Goal: Task Accomplishment & Management: Manage account settings

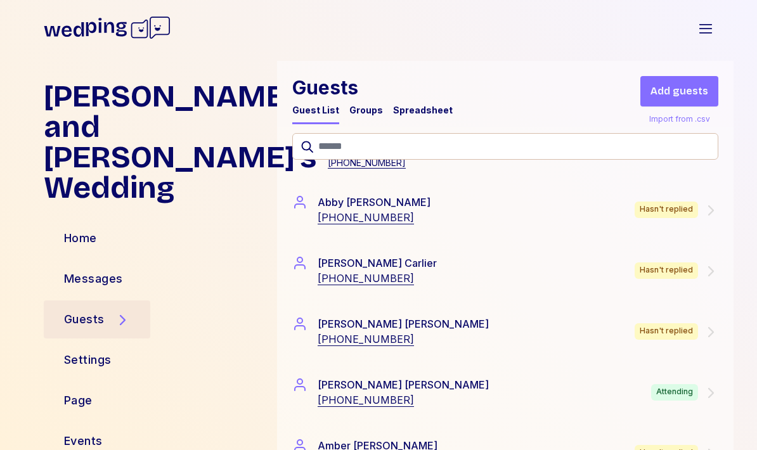
scroll to position [377, 0]
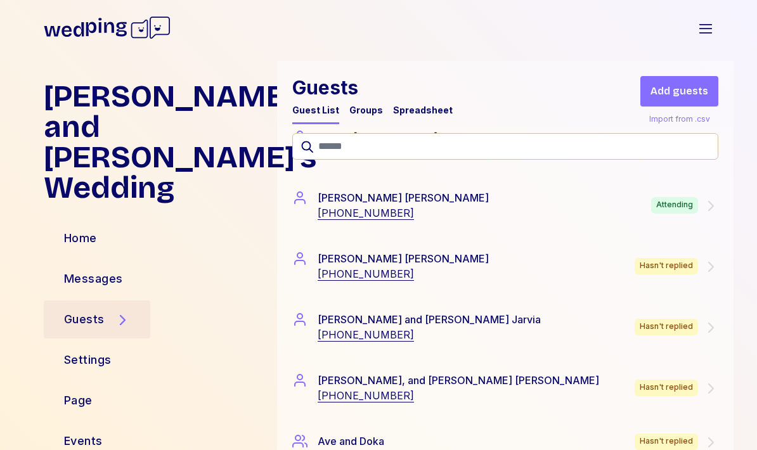
click at [709, 206] on icon at bounding box center [710, 206] width 15 height 15
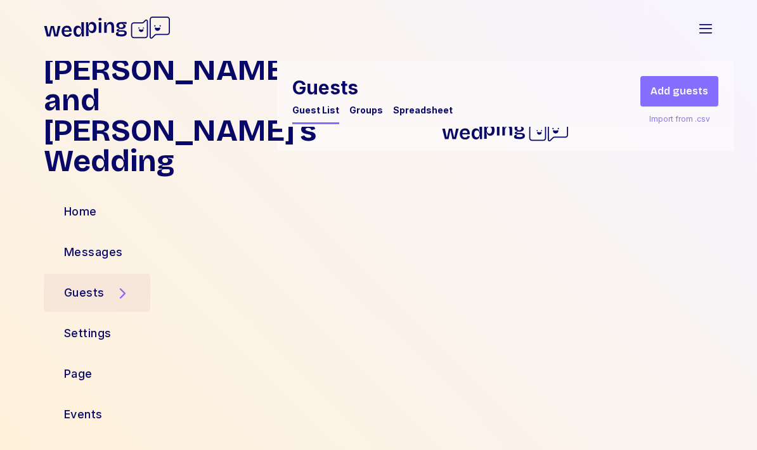
scroll to position [30, 0]
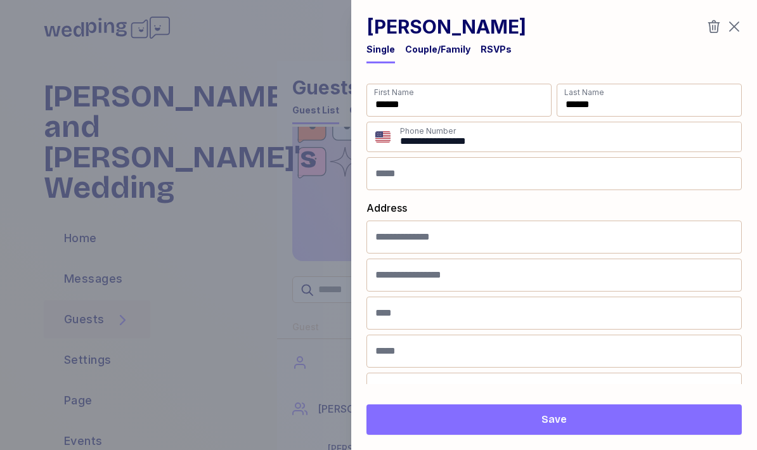
click at [495, 56] on div "RSVPs" at bounding box center [496, 53] width 31 height 20
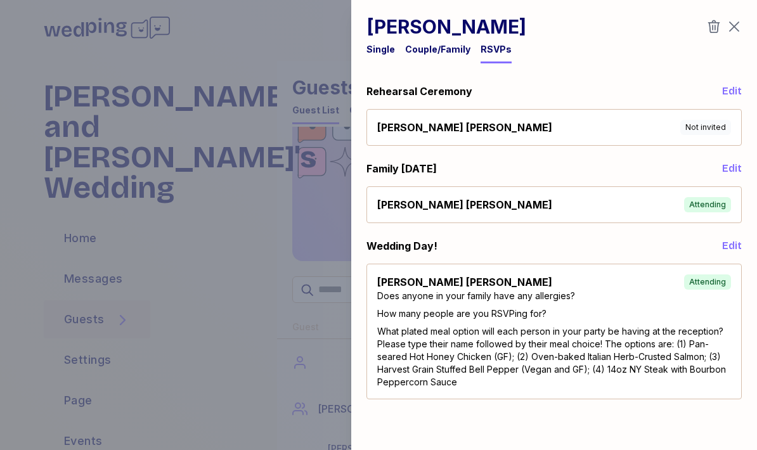
click at [742, 20] on div "[PERSON_NAME] Single Couple/Family RSVPs Rehearsal Ceremony Edit [PERSON_NAME] …" at bounding box center [554, 225] width 406 height 450
click at [738, 23] on icon "button" at bounding box center [734, 26] width 15 height 15
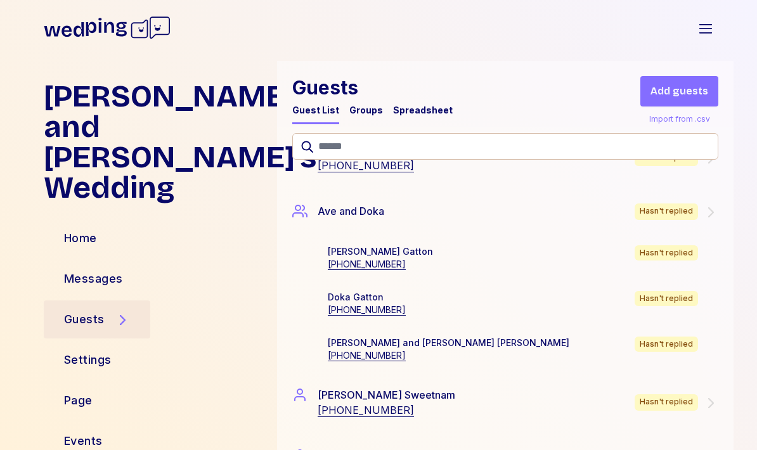
scroll to position [915, 0]
click at [693, 358] on div "[PERSON_NAME] and [PERSON_NAME] [PHONE_NUMBER] Hasn't replied" at bounding box center [526, 348] width 396 height 25
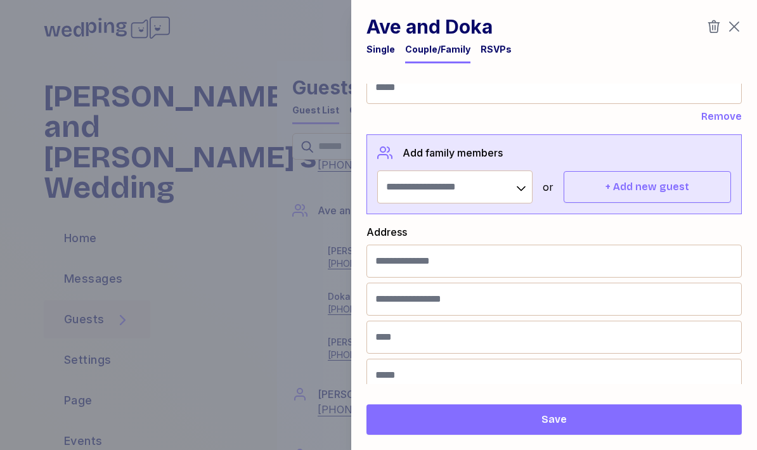
scroll to position [330, 0]
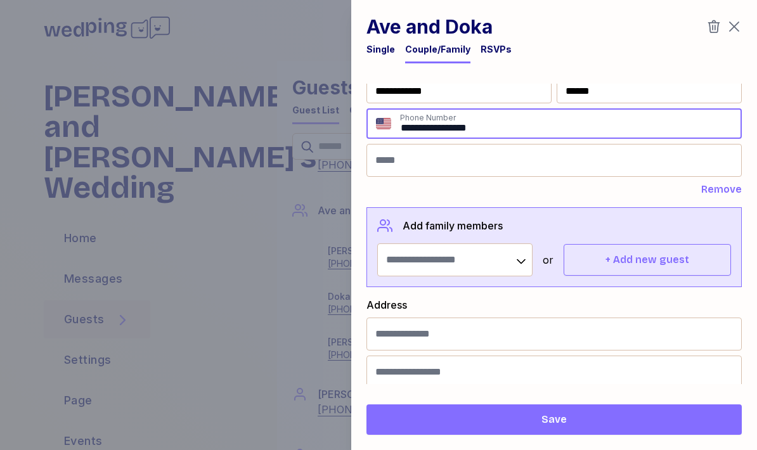
click at [731, 196] on span "Remove" at bounding box center [722, 189] width 41 height 15
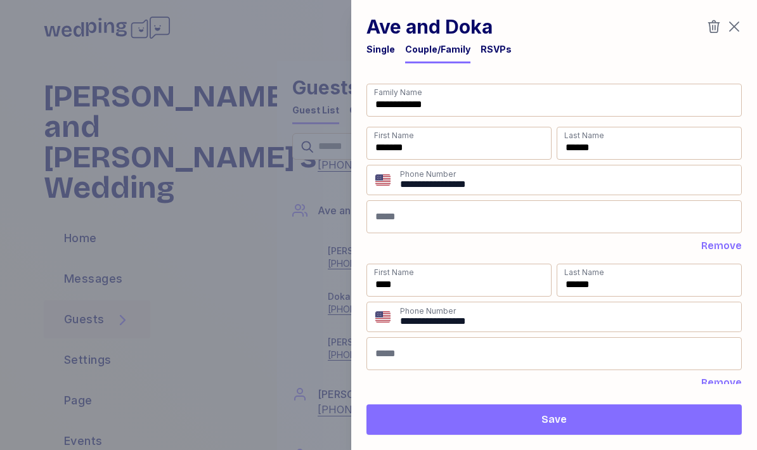
scroll to position [0, 0]
click at [627, 422] on span "Save" at bounding box center [554, 419] width 355 height 15
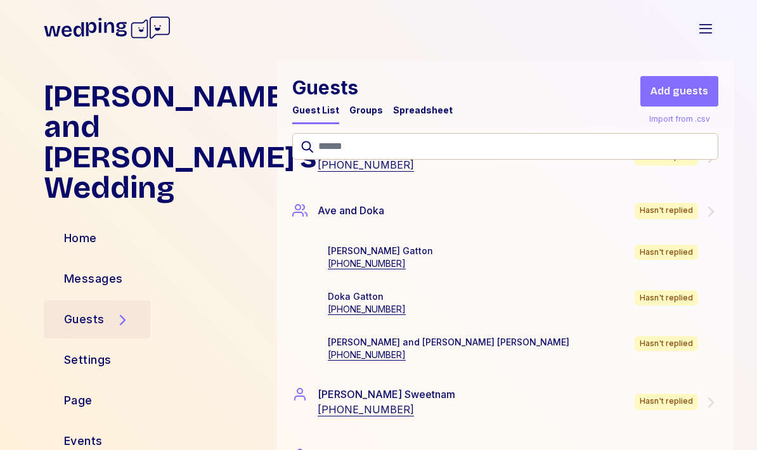
click at [683, 100] on button "Add guests" at bounding box center [680, 91] width 78 height 30
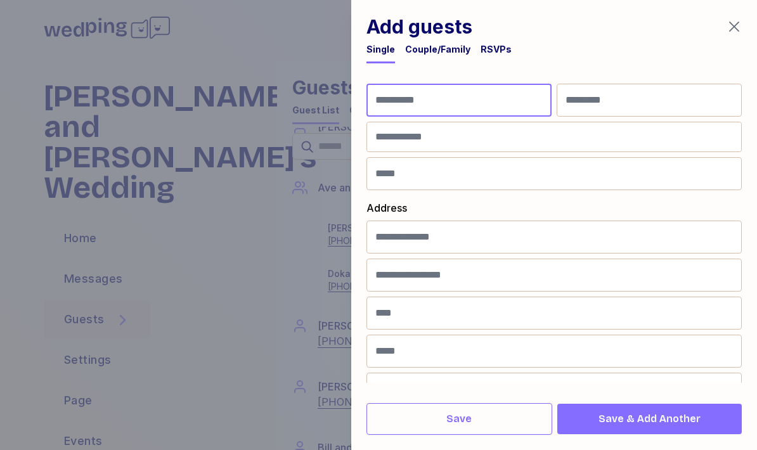
click at [487, 115] on input "First Name" at bounding box center [459, 100] width 185 height 33
type input "**********"
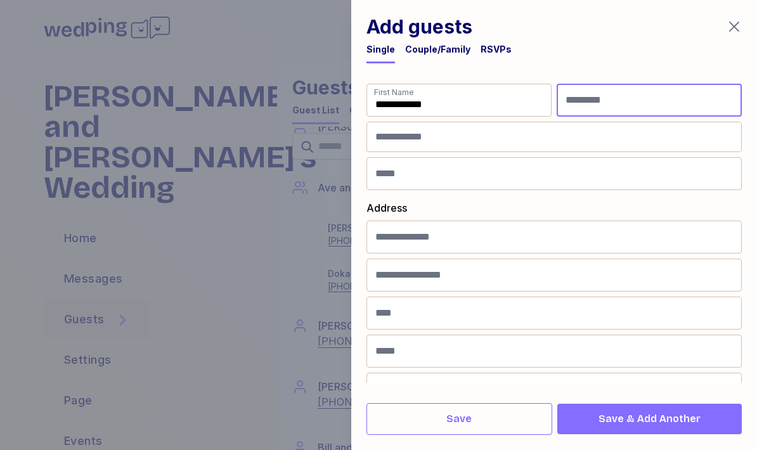
click at [625, 115] on input "Last Name" at bounding box center [649, 100] width 185 height 33
type input "******"
click at [488, 139] on input at bounding box center [554, 136] width 374 height 29
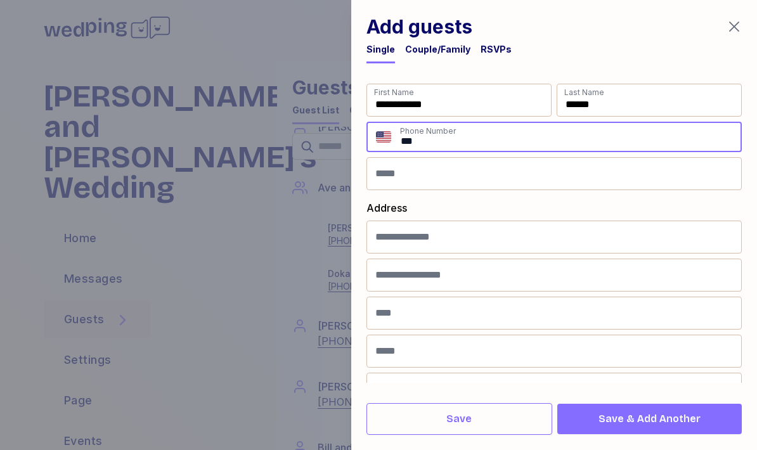
click at [464, 143] on input "**" at bounding box center [570, 137] width 341 height 28
click at [464, 140] on input "**" at bounding box center [570, 137] width 341 height 28
click at [462, 138] on input "**" at bounding box center [570, 137] width 341 height 28
paste input "**********"
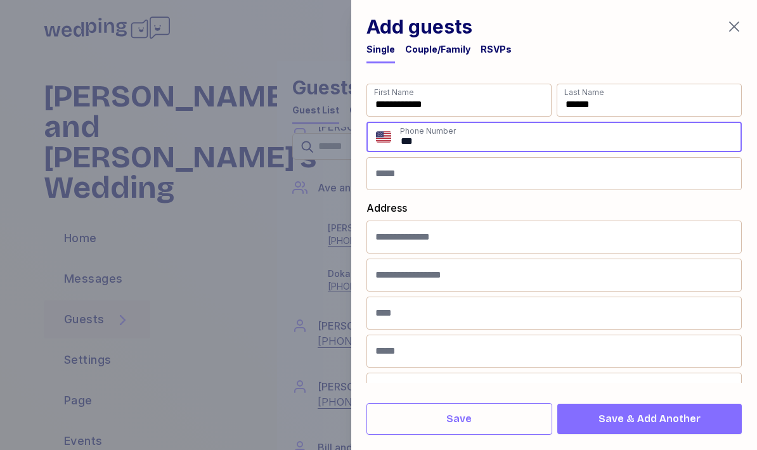
type input "**********"
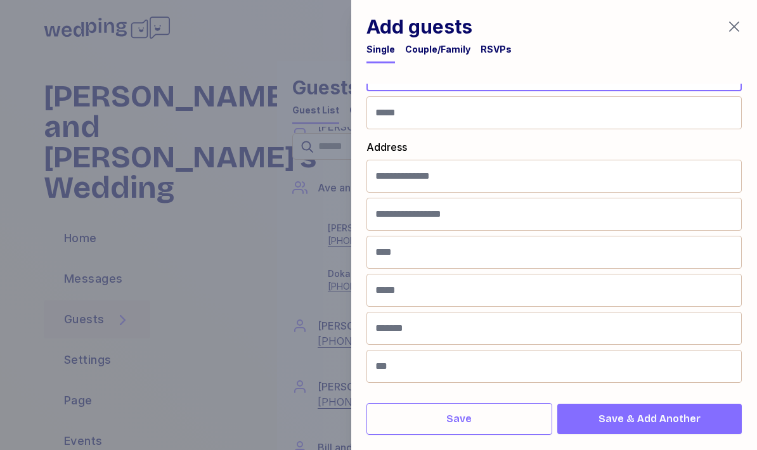
scroll to position [61, 0]
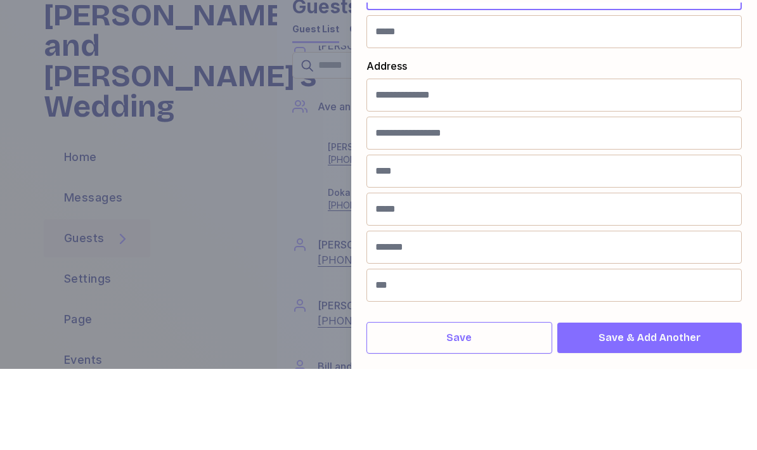
click at [522, 412] on span "Save" at bounding box center [459, 419] width 164 height 15
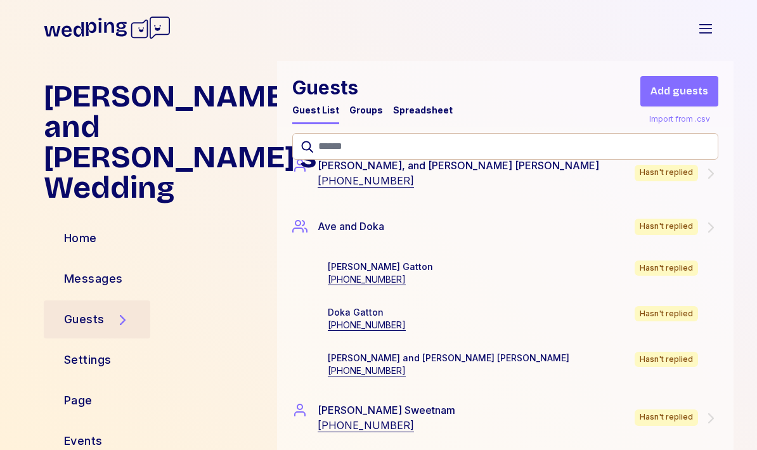
scroll to position [893, 0]
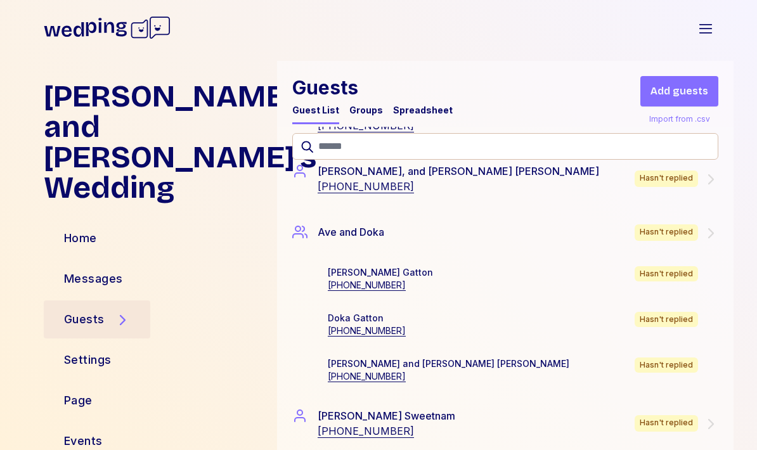
click at [658, 364] on div "Hasn't replied" at bounding box center [666, 365] width 63 height 15
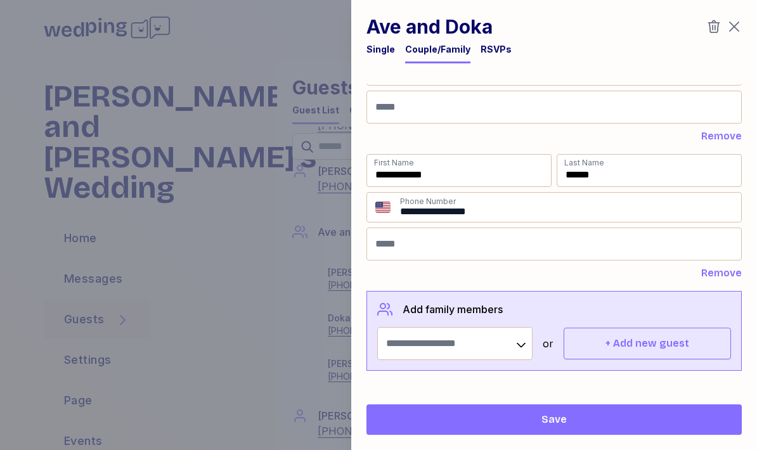
scroll to position [237, 0]
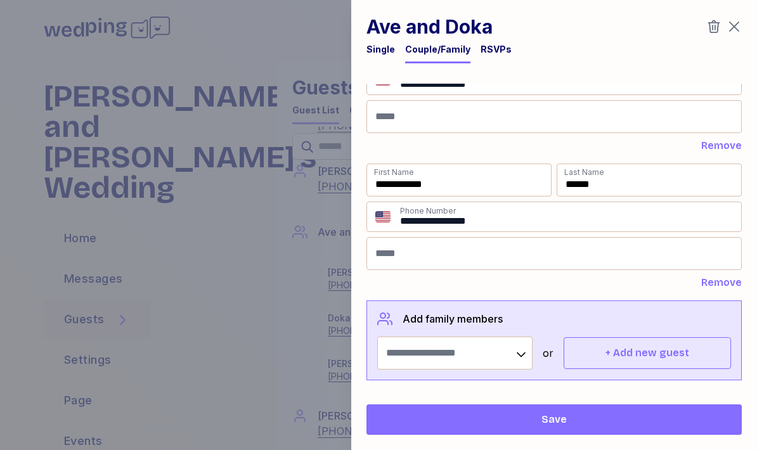
click at [726, 287] on span "Remove" at bounding box center [722, 282] width 41 height 15
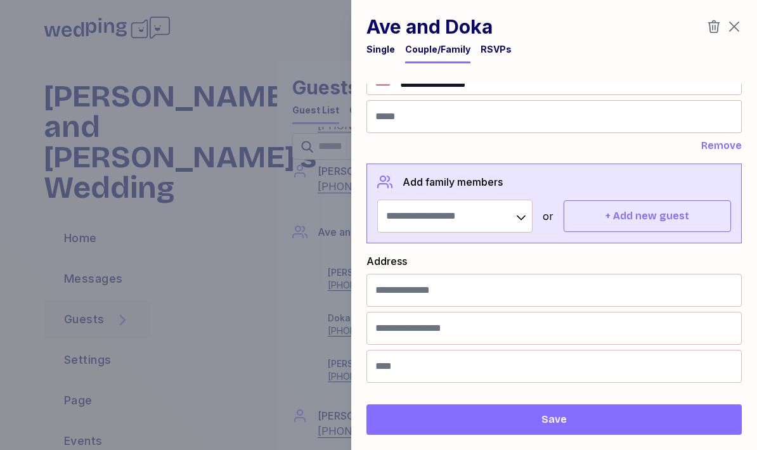
click at [652, 419] on span "Save" at bounding box center [554, 419] width 355 height 15
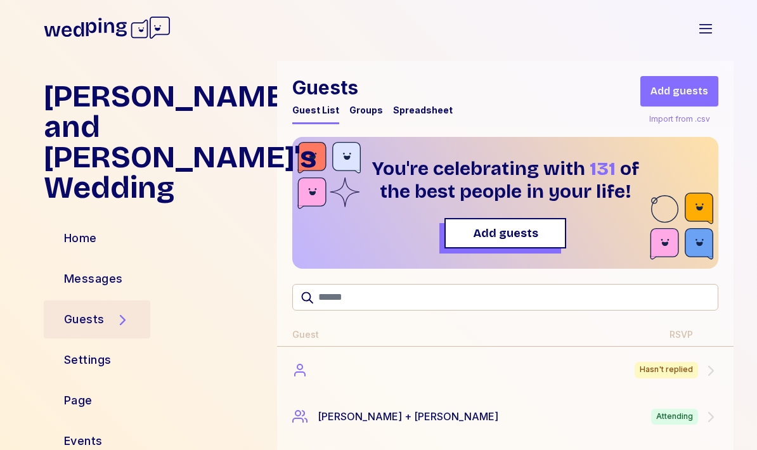
click at [692, 89] on span "Add guests" at bounding box center [680, 91] width 58 height 15
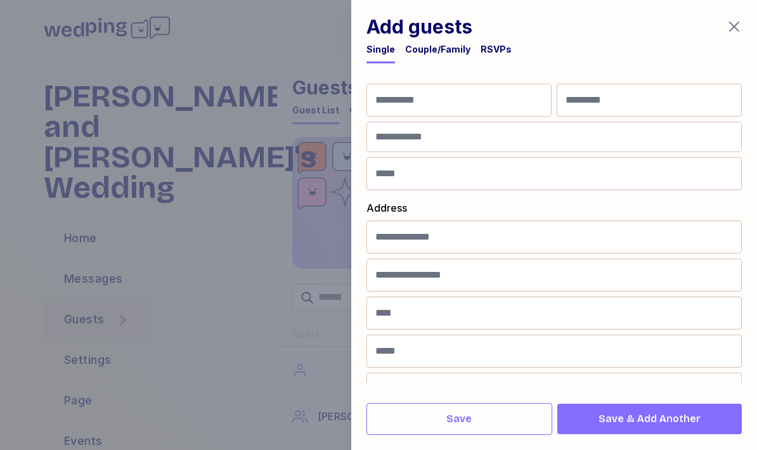
click at [447, 53] on div "Couple/Family" at bounding box center [437, 49] width 65 height 13
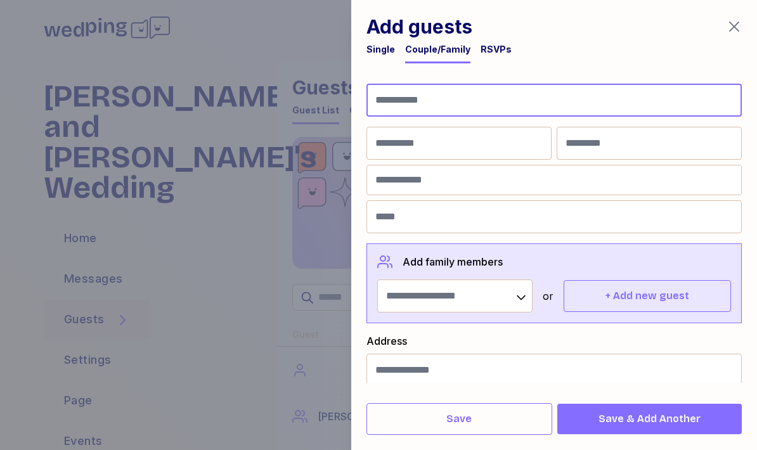
click at [464, 102] on input "Family Name" at bounding box center [555, 100] width 376 height 33
type input "******"
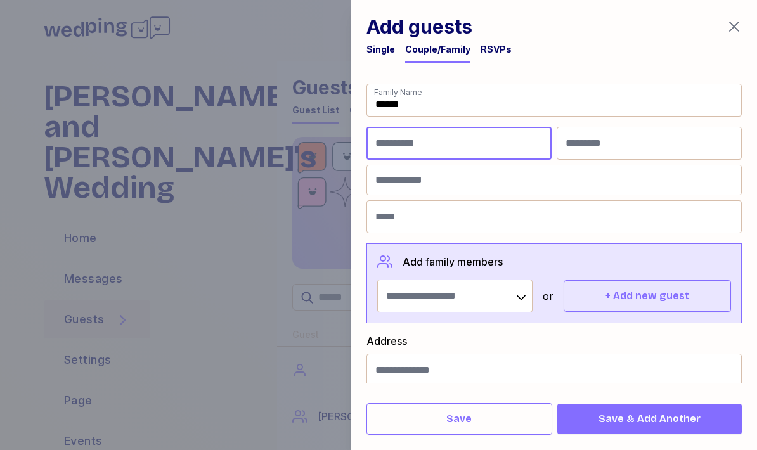
click at [455, 152] on input "First Name" at bounding box center [459, 143] width 185 height 33
type input "****"
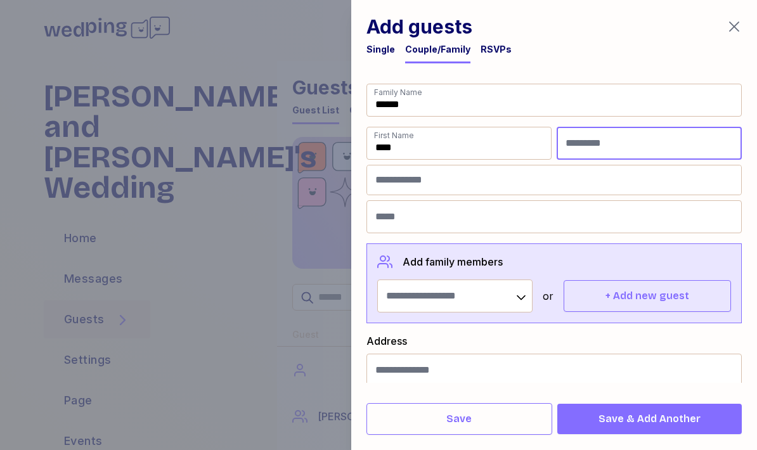
click at [614, 135] on input "Last Name" at bounding box center [649, 143] width 185 height 33
type input "******"
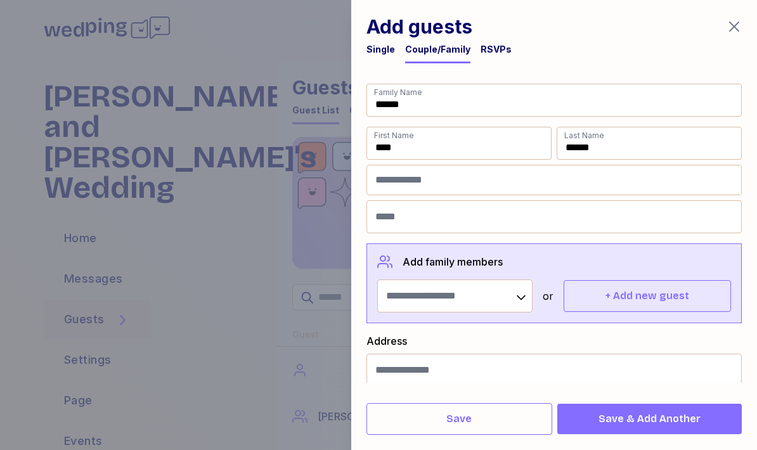
click at [435, 186] on input at bounding box center [554, 180] width 374 height 29
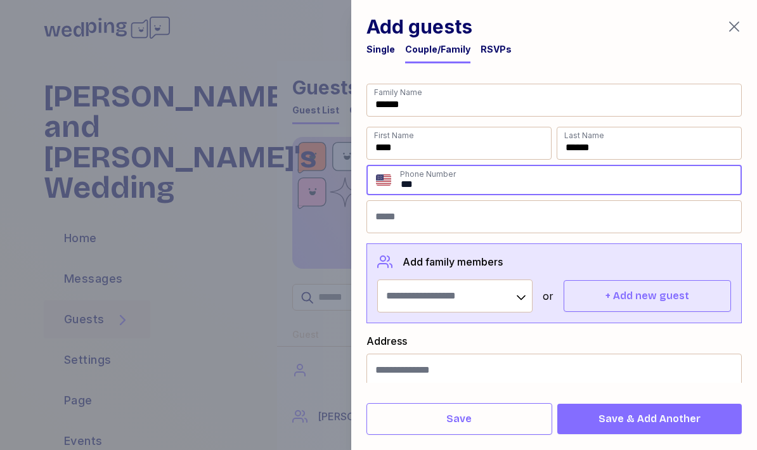
paste input "**********"
type input "**********"
click at [628, 287] on button "+ Add new guest" at bounding box center [647, 296] width 167 height 32
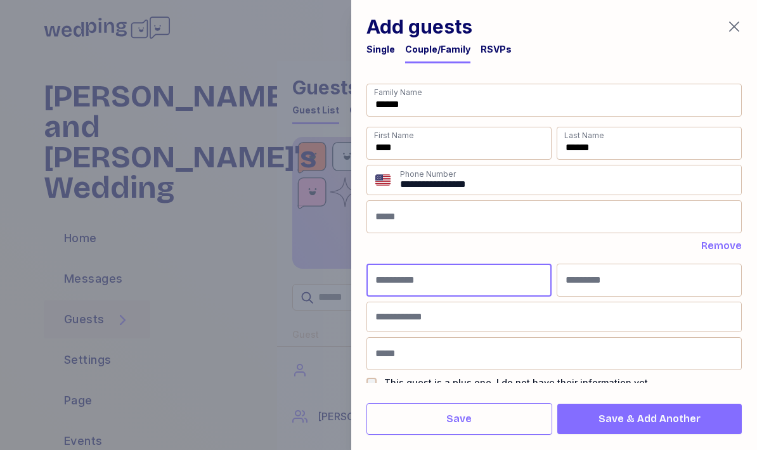
click at [519, 278] on input "First Name" at bounding box center [459, 280] width 185 height 33
type input "***"
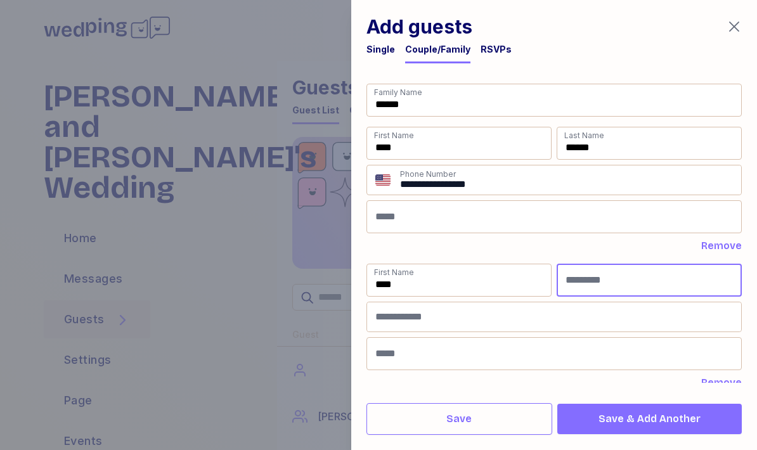
click at [628, 273] on input "Last Name" at bounding box center [649, 280] width 185 height 33
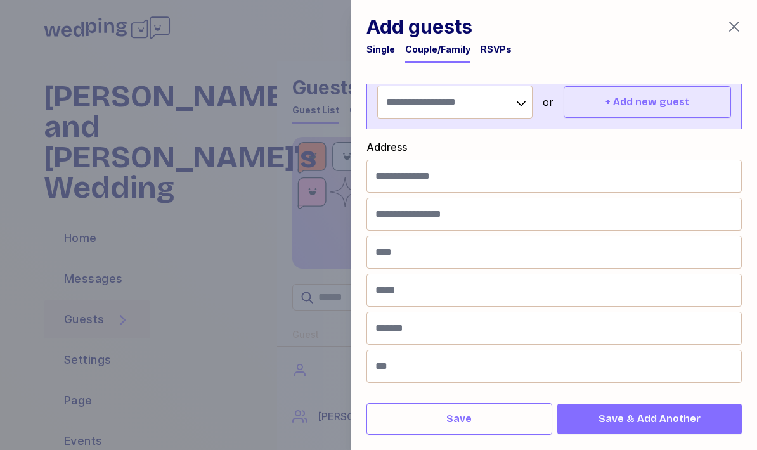
scroll to position [351, 0]
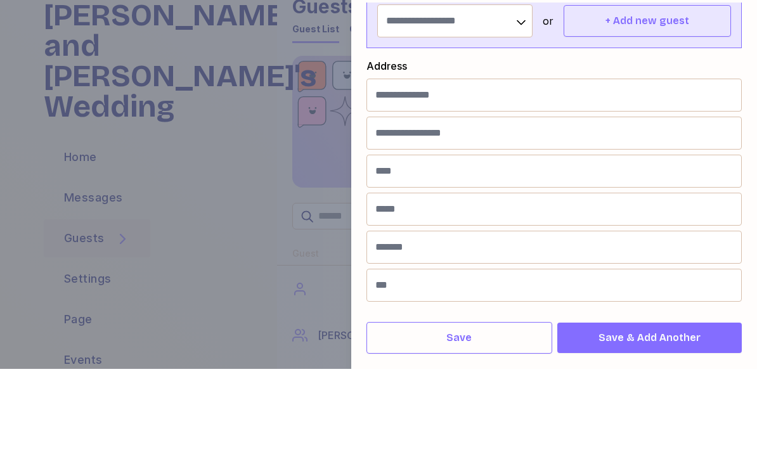
type input "******"
click at [511, 412] on span "Save" at bounding box center [459, 419] width 164 height 15
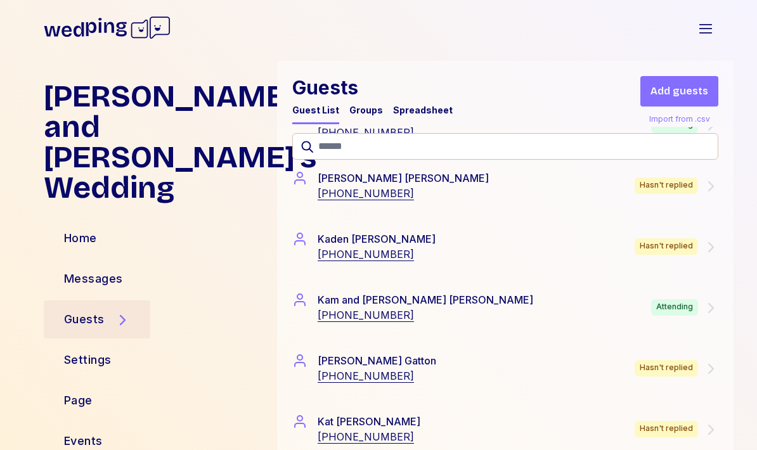
scroll to position [4573, 0]
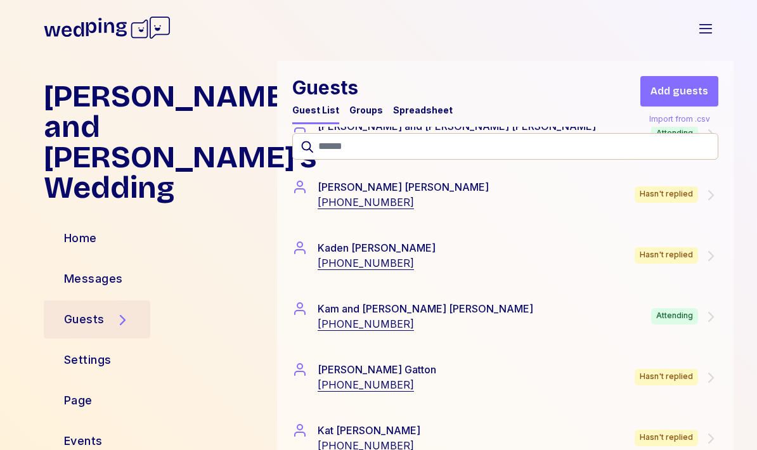
click at [707, 318] on icon at bounding box center [710, 317] width 15 height 15
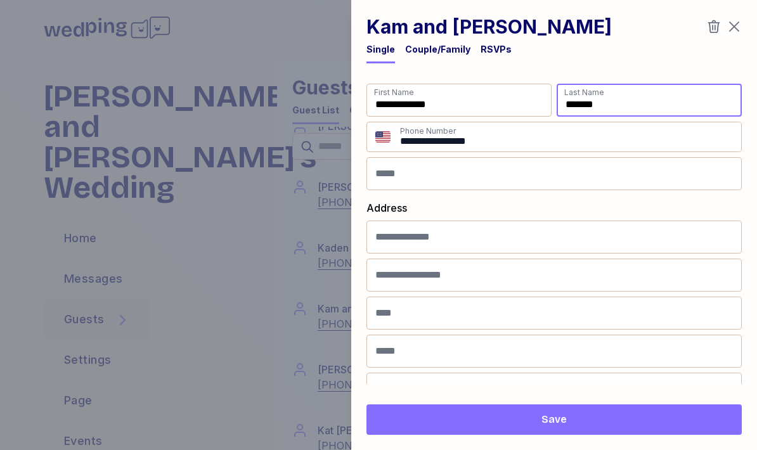
click at [558, 95] on input "*******" at bounding box center [649, 100] width 185 height 33
click at [492, 52] on div "RSVPs" at bounding box center [496, 49] width 31 height 13
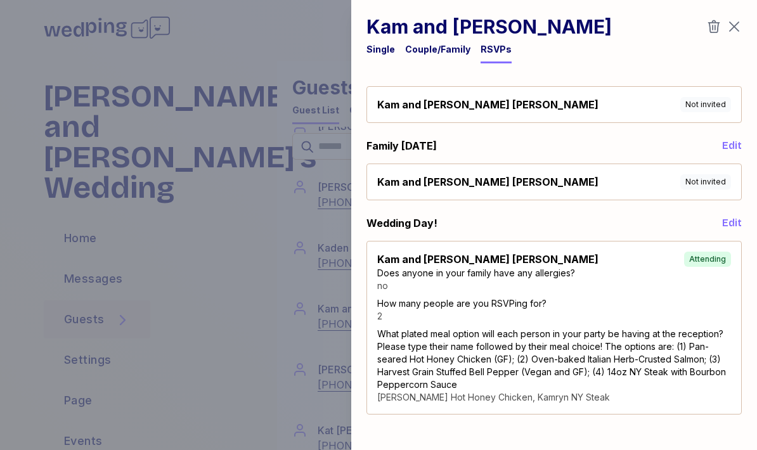
scroll to position [23, 0]
click at [741, 22] on icon "button" at bounding box center [734, 26] width 15 height 15
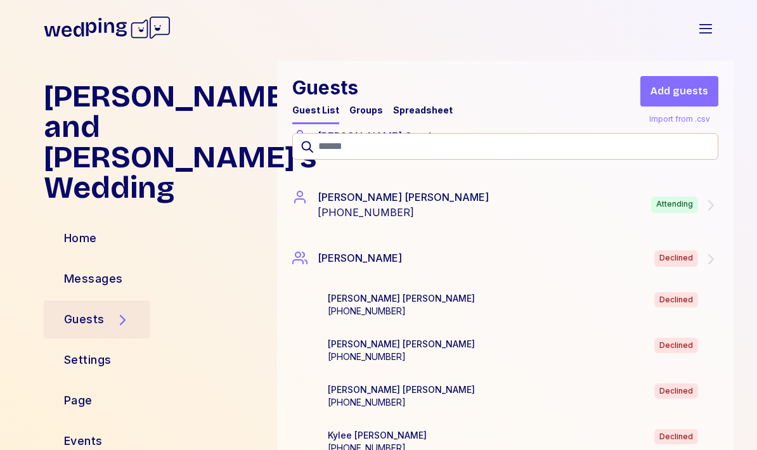
scroll to position [5396, 0]
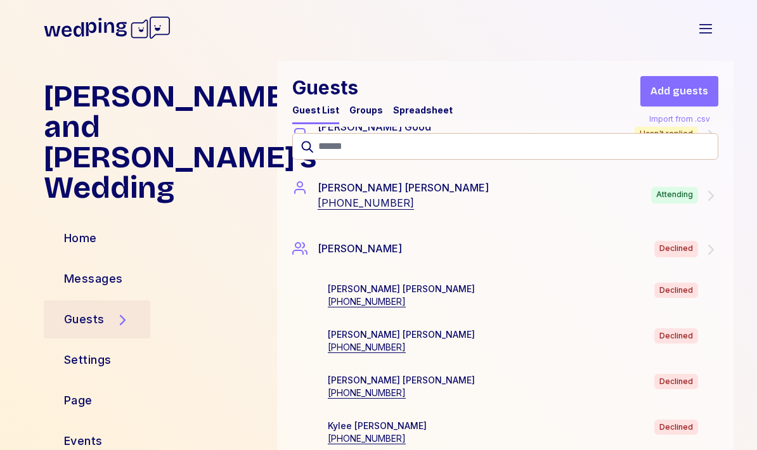
click at [713, 199] on icon at bounding box center [710, 195] width 15 height 15
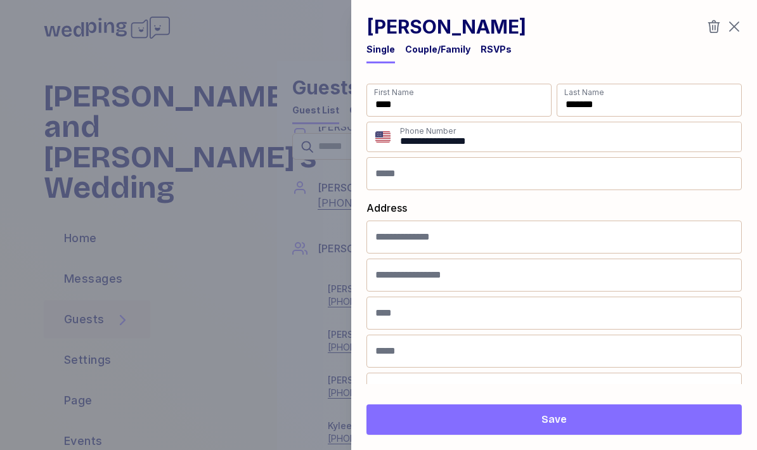
click at [495, 55] on div "RSVPs" at bounding box center [496, 49] width 31 height 13
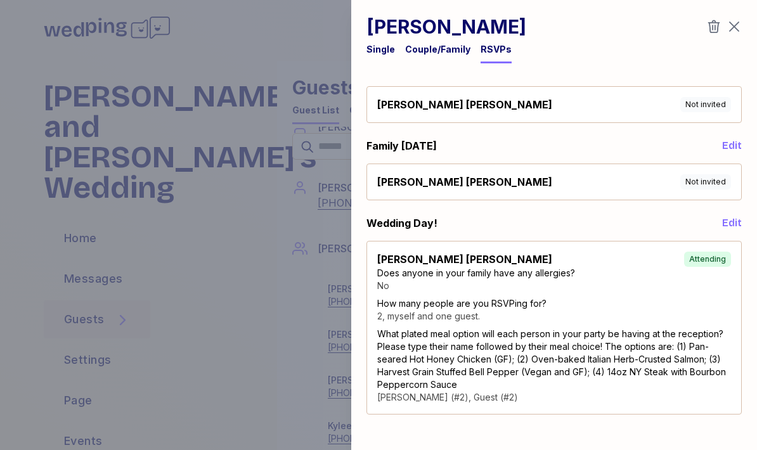
scroll to position [23, 0]
click at [732, 29] on icon "button" at bounding box center [734, 26] width 15 height 15
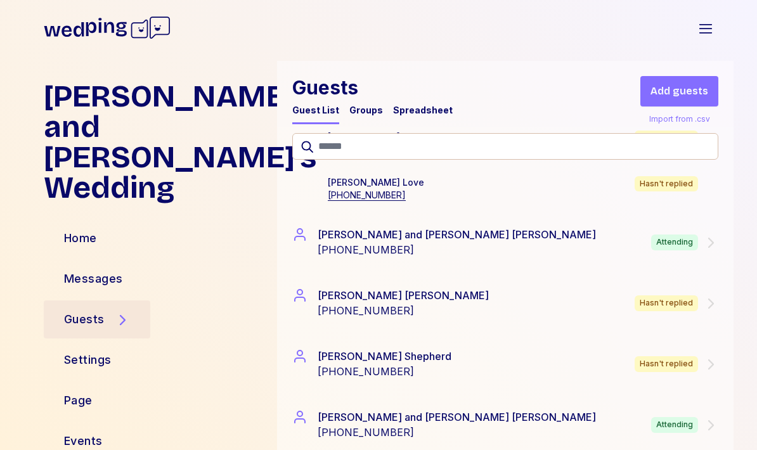
scroll to position [6430, 0]
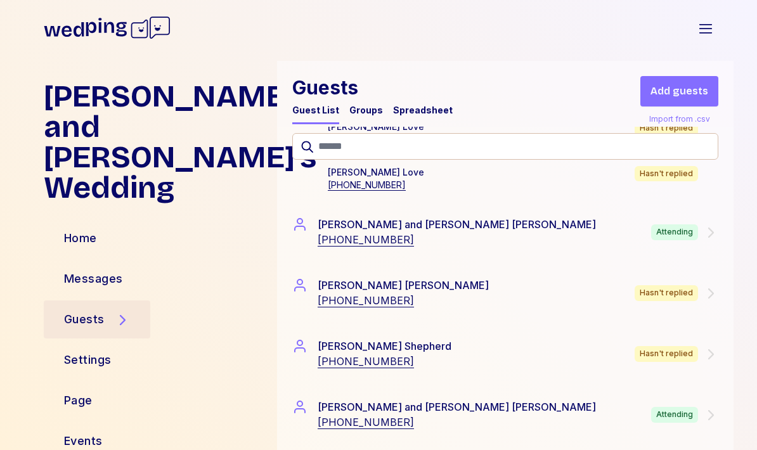
click at [701, 232] on div "Attending" at bounding box center [684, 233] width 67 height 16
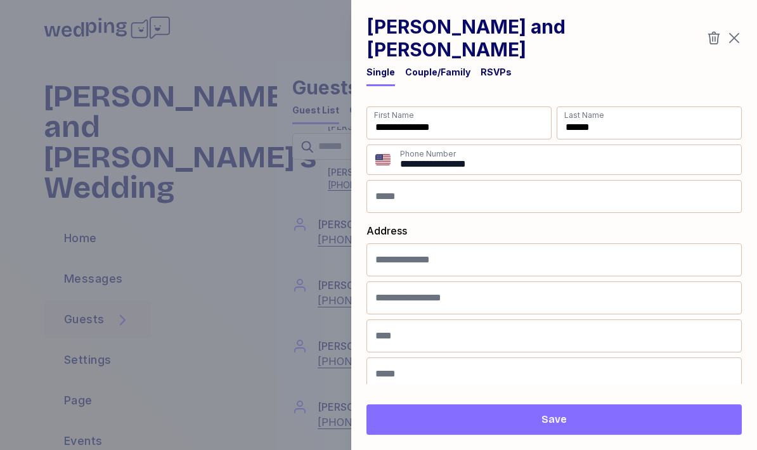
click at [501, 66] on div "RSVPs" at bounding box center [496, 72] width 31 height 13
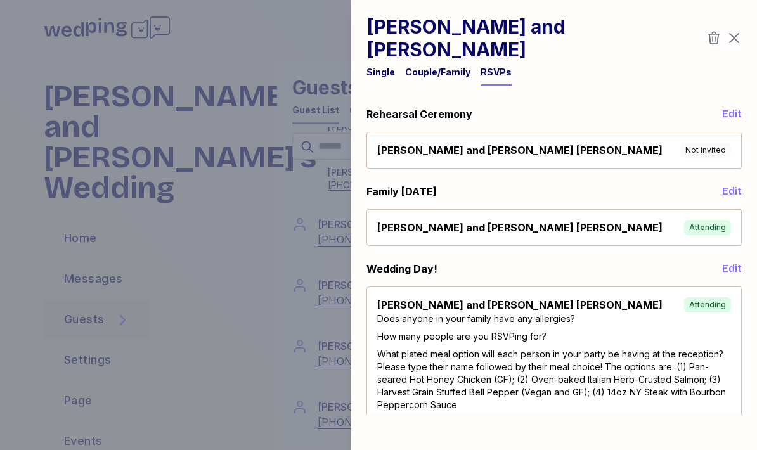
click at [739, 30] on icon "button" at bounding box center [734, 37] width 15 height 15
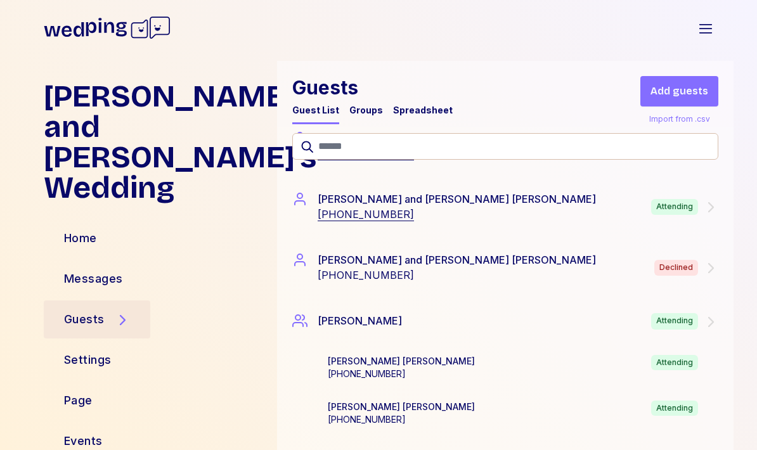
scroll to position [6635, 0]
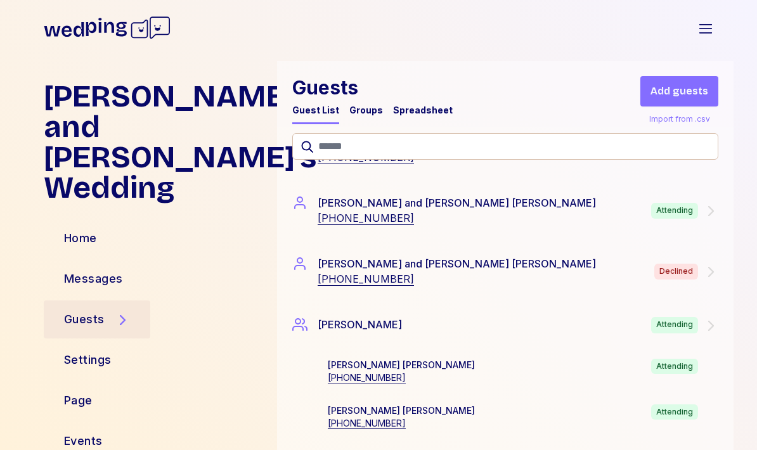
click at [699, 220] on div "Matt and Brenna Gurule +15305102230 Attending" at bounding box center [505, 210] width 426 height 30
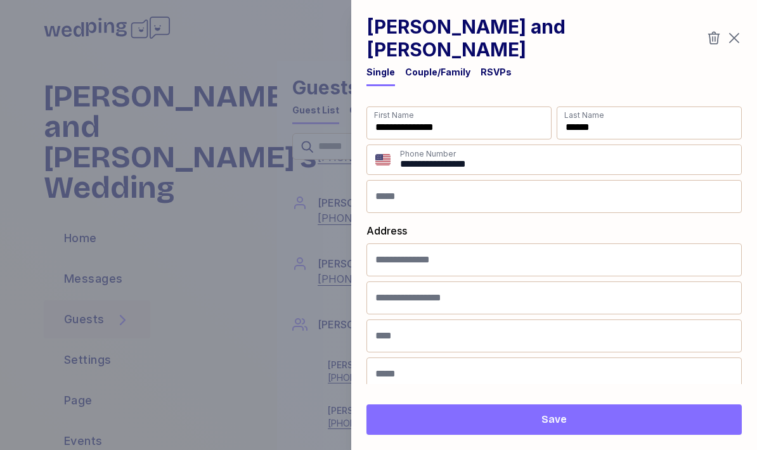
click at [498, 66] on div "RSVPs" at bounding box center [496, 72] width 31 height 13
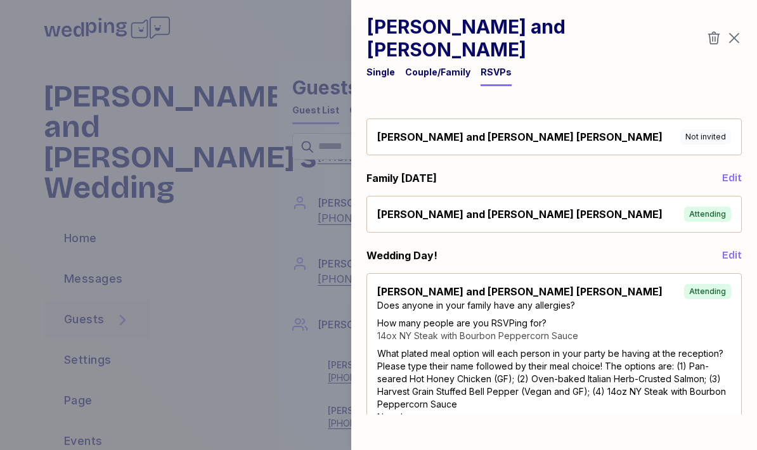
scroll to position [10, 0]
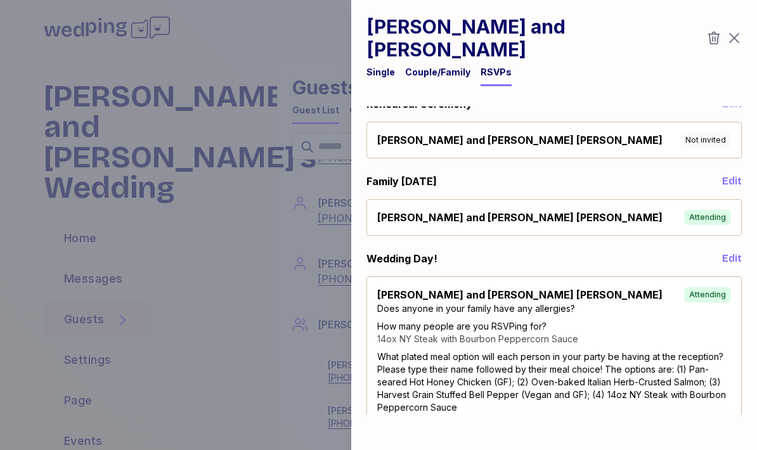
click at [734, 34] on icon "button" at bounding box center [735, 39] width 10 height 10
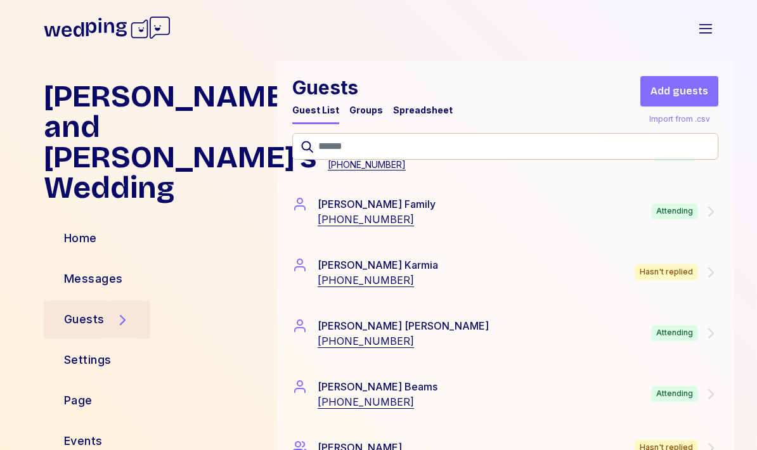
scroll to position [7035, 0]
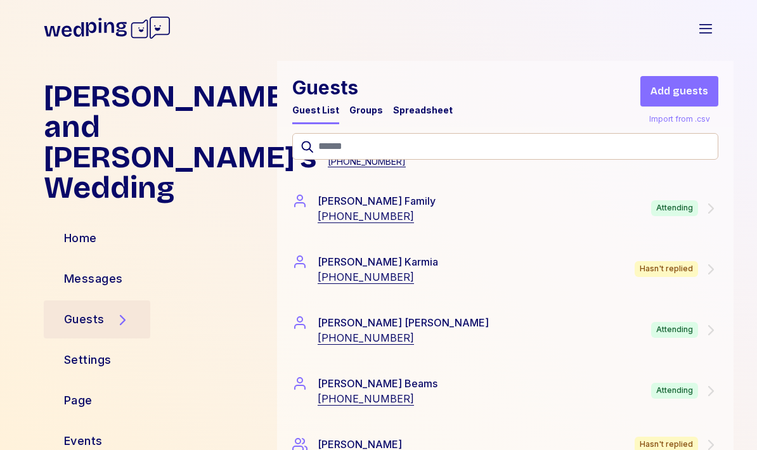
click at [706, 207] on icon at bounding box center [710, 208] width 15 height 15
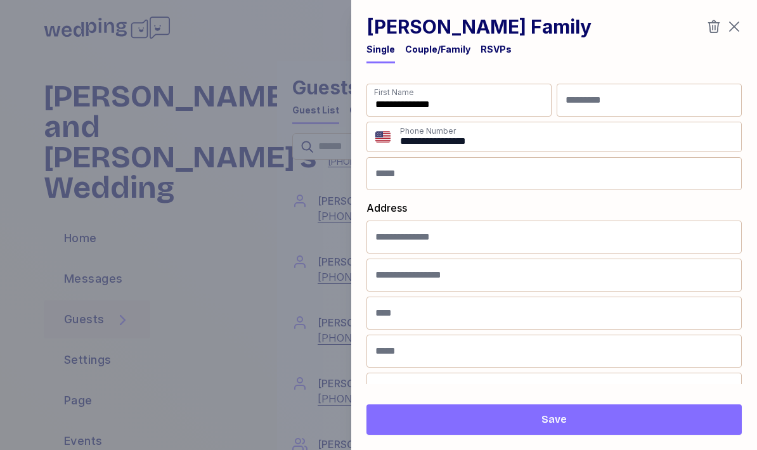
click at [500, 50] on div "RSVPs" at bounding box center [496, 49] width 31 height 13
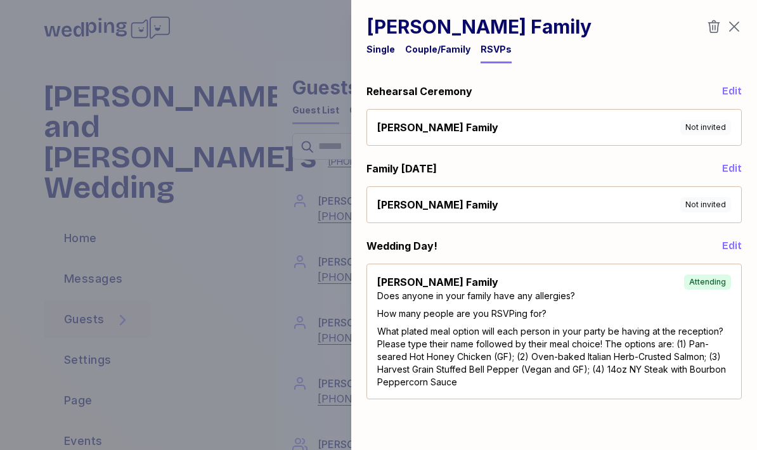
click at [721, 30] on icon "button" at bounding box center [714, 26] width 15 height 15
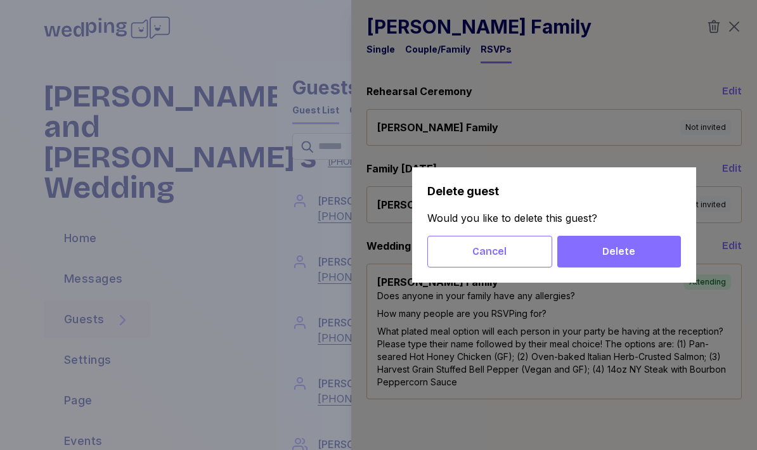
click at [514, 250] on span "Cancel" at bounding box center [489, 251] width 103 height 15
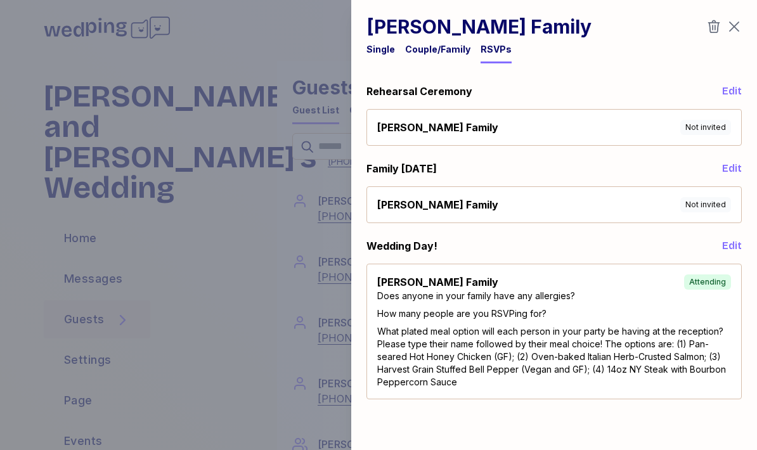
click at [740, 29] on icon "button" at bounding box center [734, 26] width 15 height 15
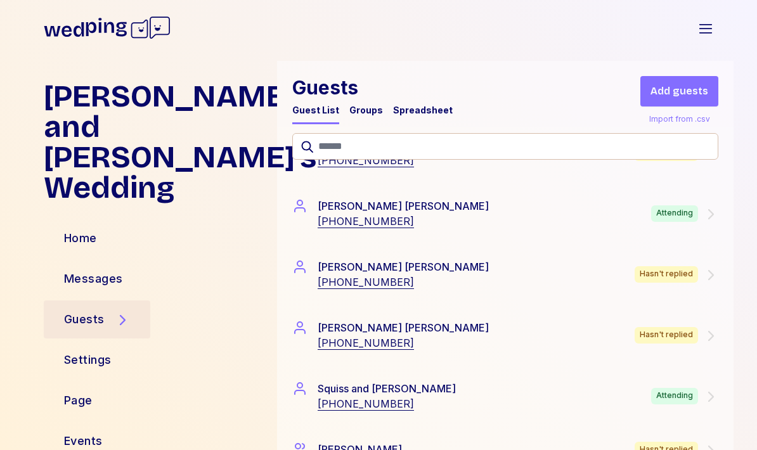
scroll to position [7671, 0]
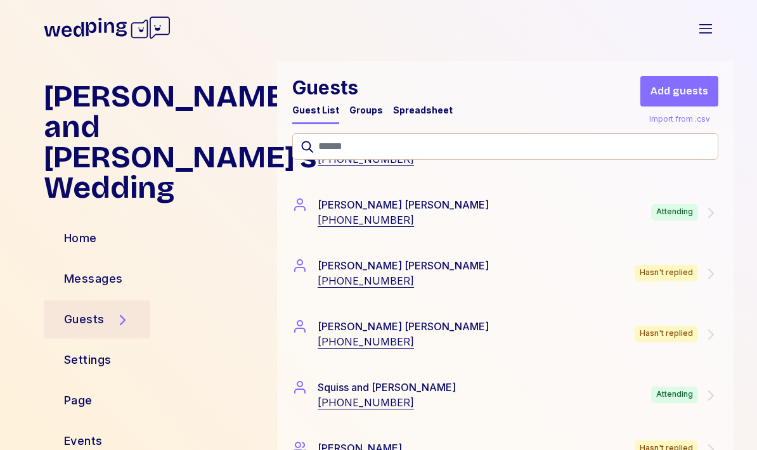
click at [703, 211] on icon at bounding box center [710, 213] width 15 height 15
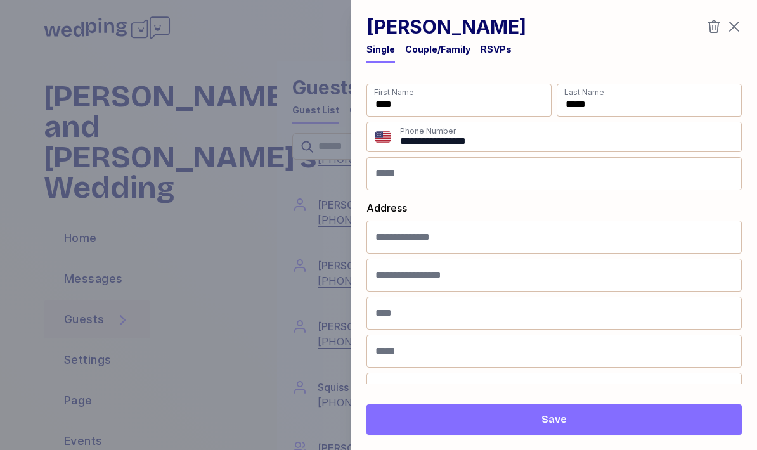
click at [496, 48] on div "RSVPs" at bounding box center [496, 49] width 31 height 13
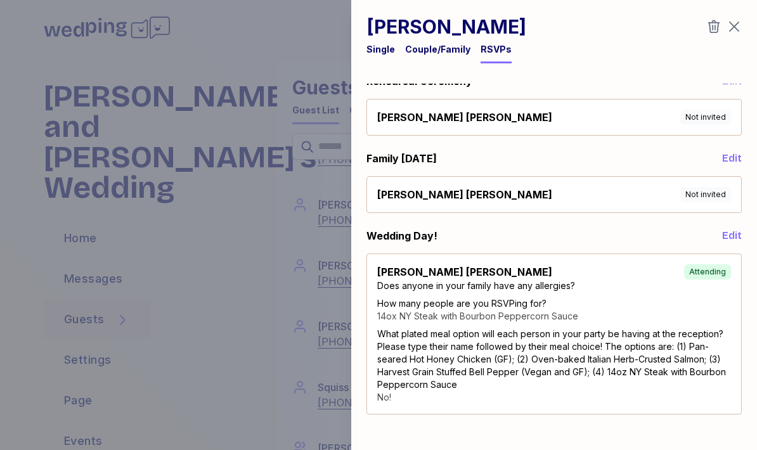
scroll to position [10, 0]
click at [740, 24] on icon "button" at bounding box center [734, 26] width 15 height 15
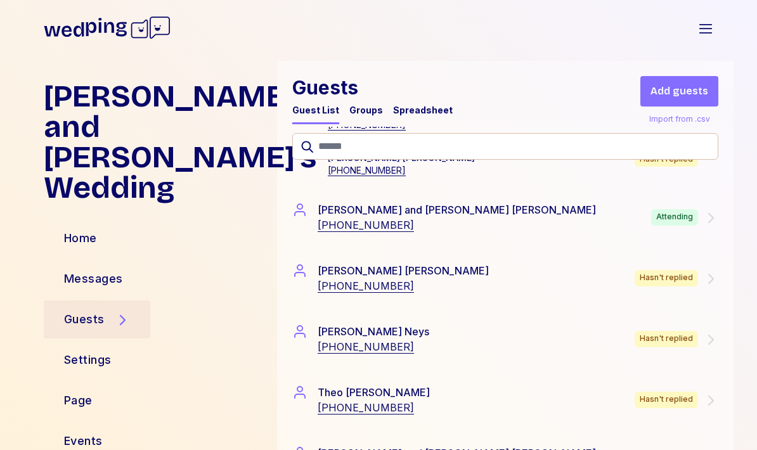
scroll to position [8047, 0]
click at [702, 226] on div "Steve and Maryann Eberhart +14802981603 Attending" at bounding box center [505, 218] width 426 height 30
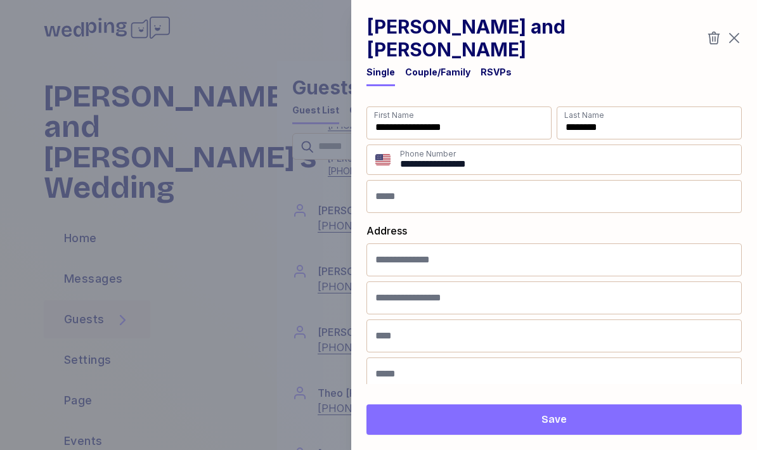
click at [498, 66] on div "RSVPs" at bounding box center [496, 72] width 31 height 13
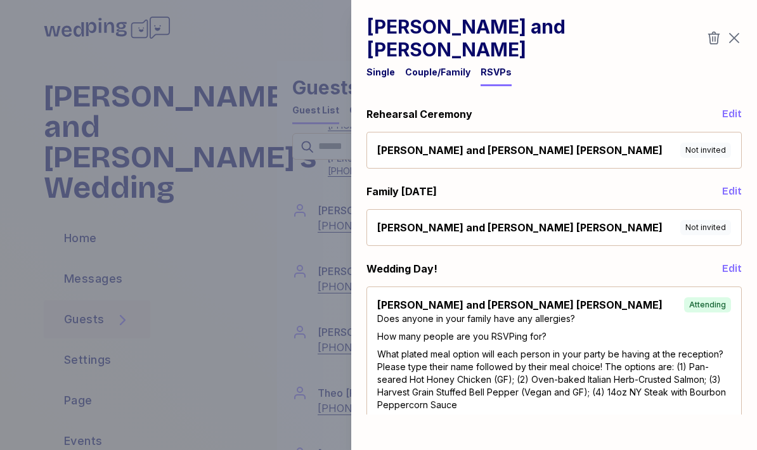
click at [740, 30] on icon "button" at bounding box center [734, 37] width 15 height 15
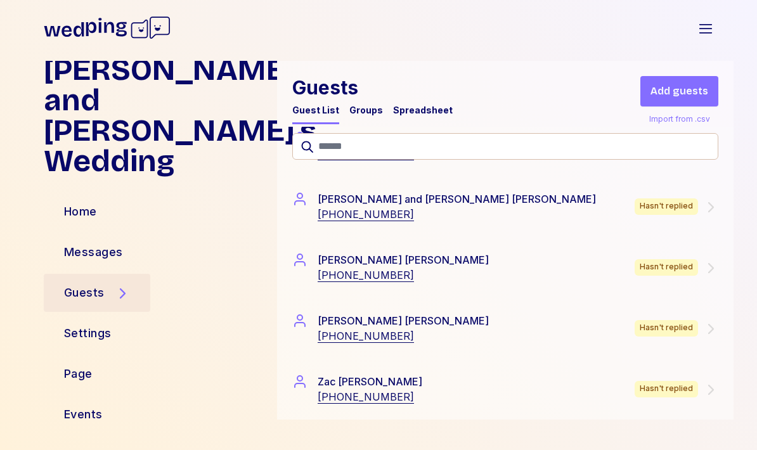
scroll to position [8302, 0]
